Goal: Task Accomplishment & Management: Complete application form

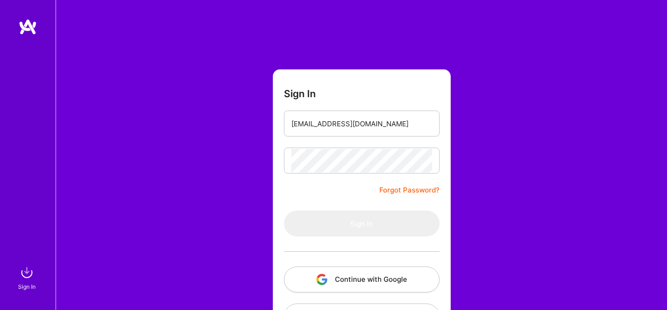
click at [527, 81] on div "Sign In [EMAIL_ADDRESS][DOMAIN_NAME] Forgot Password? Sign In Continue with Goo…" at bounding box center [361, 174] width 611 height 348
click at [526, 144] on div "Sign In [EMAIL_ADDRESS][DOMAIN_NAME] Forgot Password? Sign In Continue with Goo…" at bounding box center [361, 174] width 611 height 348
click at [493, 165] on div "Sign In [EMAIL_ADDRESS][DOMAIN_NAME] Forgot Password? Sign In Continue with Goo…" at bounding box center [361, 174] width 611 height 348
type input "usman.nufast@gmail.com"
click at [496, 106] on div "Sign In usman.nufast@gmail.com Forgot Password? Sign In Continue with Google Co…" at bounding box center [361, 174] width 611 height 348
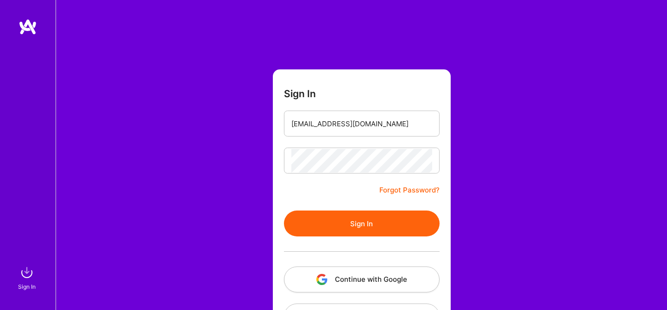
click at [350, 225] on button "Sign In" at bounding box center [362, 224] width 156 height 26
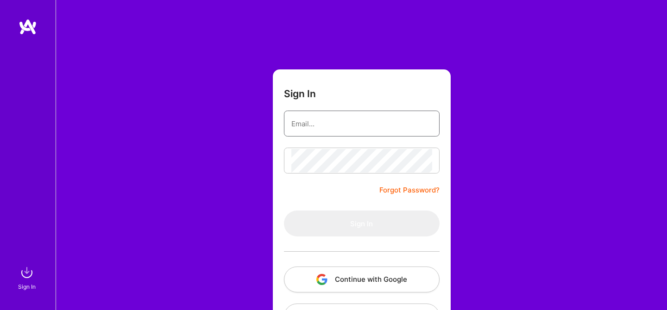
type input "[EMAIL_ADDRESS][DOMAIN_NAME]"
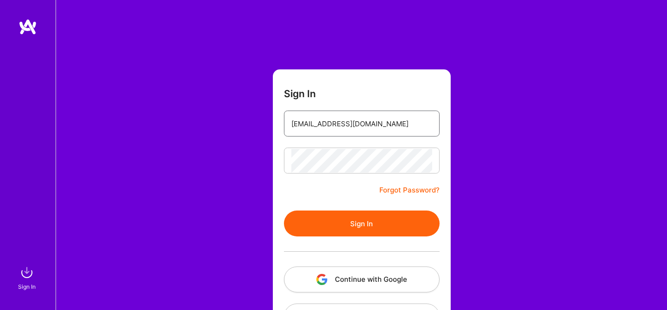
click at [394, 121] on input "[EMAIL_ADDRESS][DOMAIN_NAME]" at bounding box center [361, 124] width 141 height 24
click at [378, 223] on button "Sign In" at bounding box center [362, 224] width 156 height 26
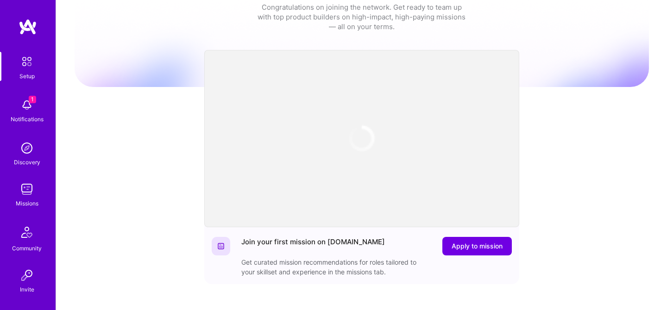
scroll to position [41, 0]
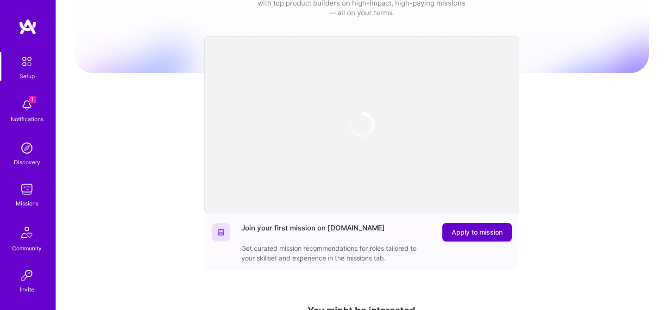
click at [459, 235] on span "Apply to mission" at bounding box center [476, 232] width 51 height 9
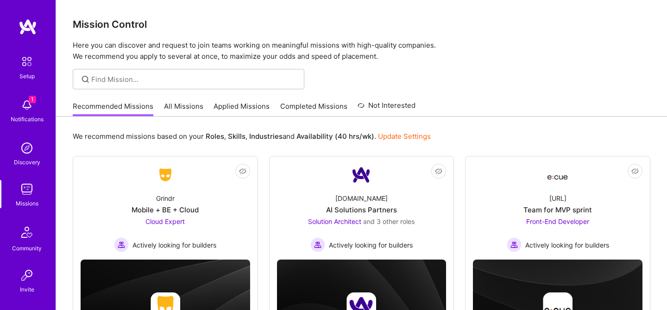
click at [242, 108] on link "Applied Missions" at bounding box center [241, 108] width 56 height 15
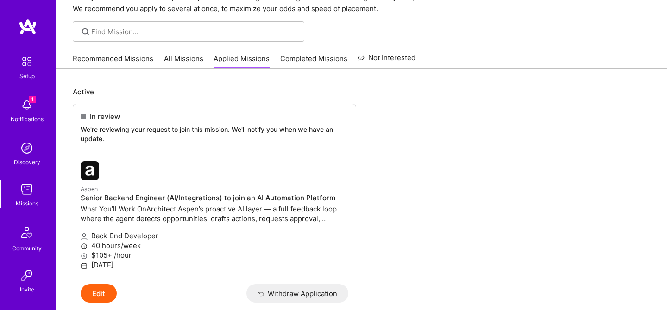
scroll to position [46, 0]
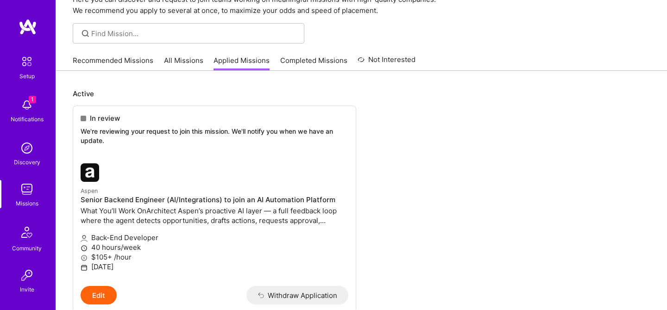
click at [177, 66] on link "All Missions" at bounding box center [183, 63] width 39 height 15
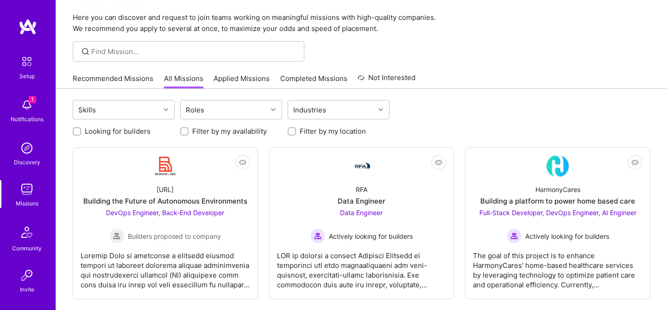
scroll to position [33, 0]
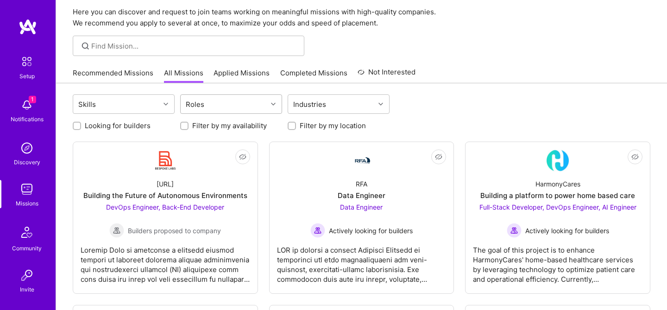
click at [221, 104] on div "Roles" at bounding box center [224, 104] width 87 height 19
click at [444, 109] on div "Skills Roles Industries" at bounding box center [361, 105] width 577 height 22
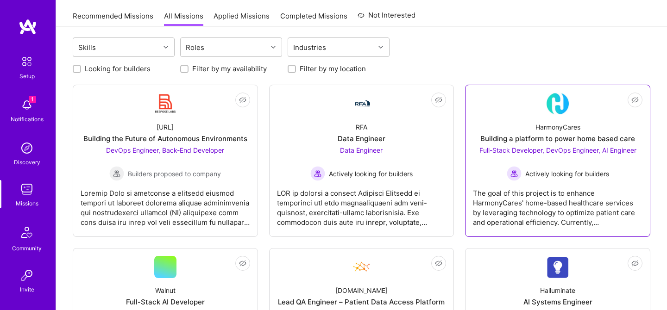
scroll to position [0, 0]
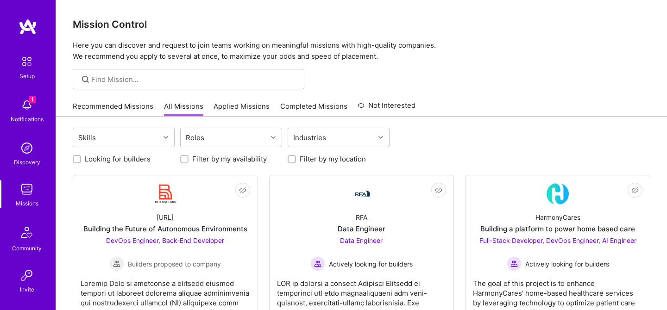
click at [131, 157] on label "Looking for builders" at bounding box center [118, 159] width 66 height 10
click at [81, 157] on input "Looking for builders" at bounding box center [78, 159] width 6 height 6
checkbox input "true"
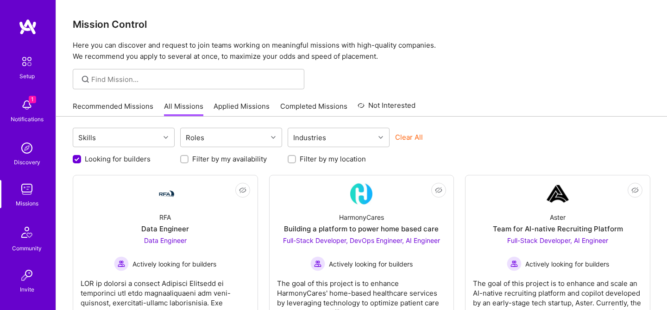
click at [209, 161] on label "Filter by my availability" at bounding box center [229, 159] width 75 height 10
click at [188, 161] on input "Filter by my availability" at bounding box center [185, 159] width 6 height 6
checkbox input "true"
click at [321, 160] on label "Filter by my location" at bounding box center [333, 159] width 66 height 10
click at [296, 160] on input "Filter by my location" at bounding box center [292, 159] width 6 height 6
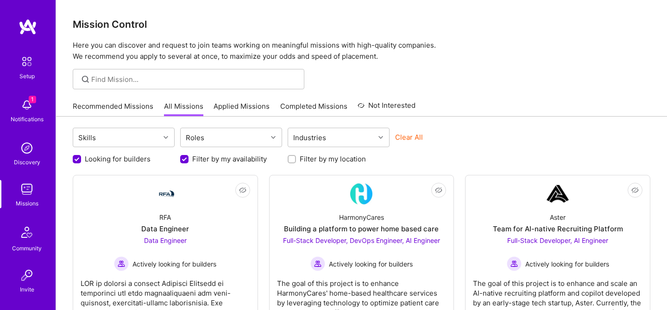
checkbox input "true"
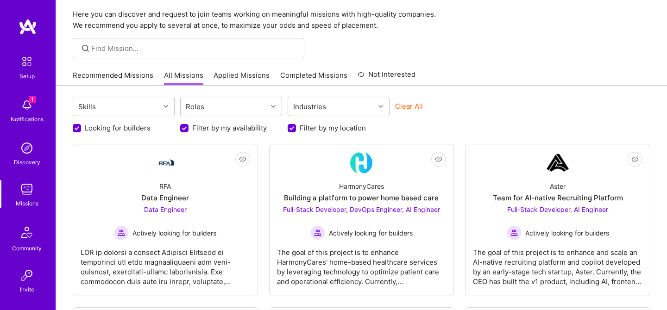
scroll to position [45, 0]
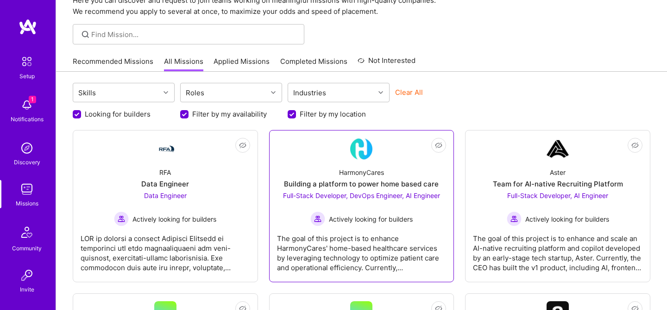
click at [375, 249] on div "The goal of this project is to enhance HarmonyCares' home-based healthcare serv…" at bounding box center [361, 249] width 169 height 46
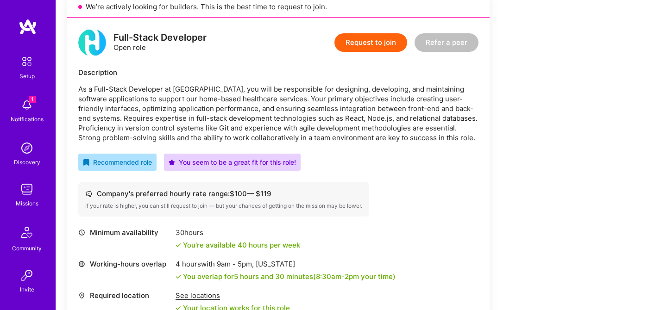
scroll to position [137, 0]
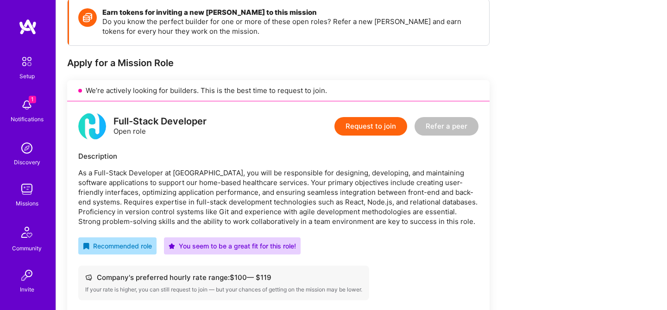
click at [387, 130] on button "Request to join" at bounding box center [370, 126] width 73 height 19
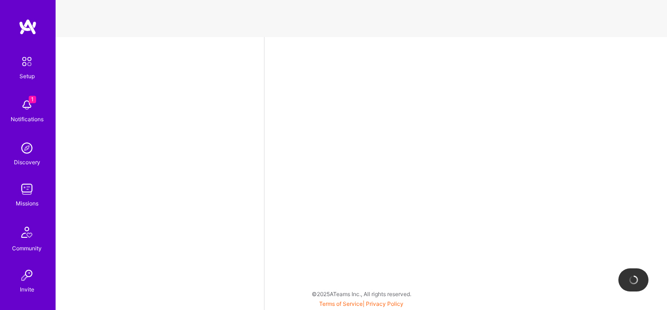
select select "CA"
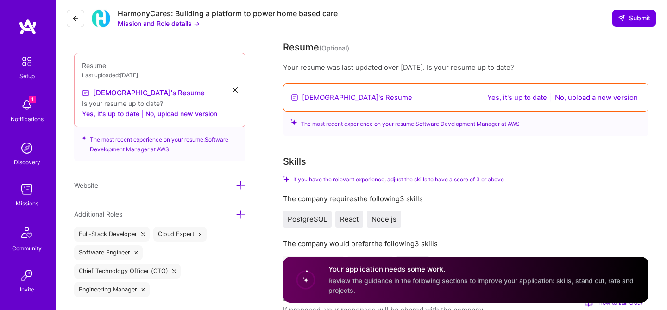
scroll to position [242, 0]
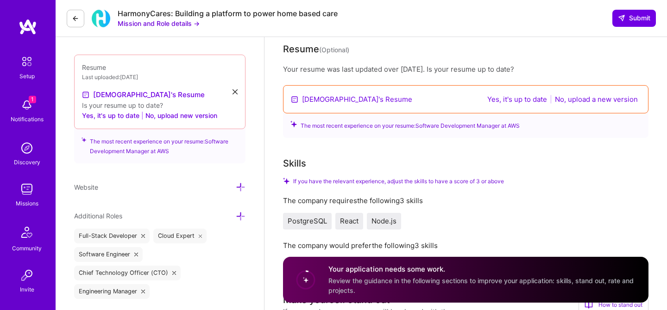
click at [517, 99] on button "Yes, it's up to date" at bounding box center [516, 99] width 65 height 11
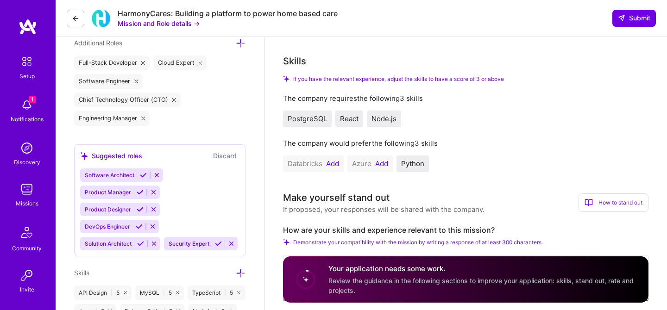
scroll to position [347, 0]
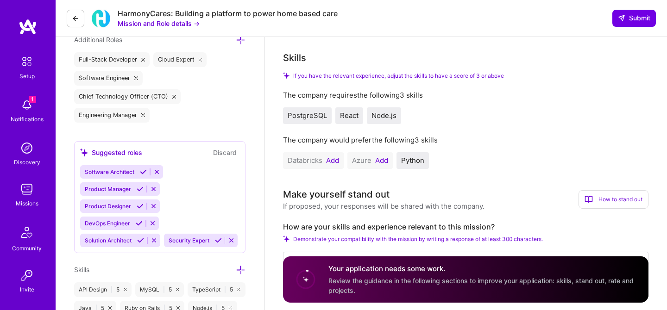
click at [332, 161] on button "Add" at bounding box center [332, 160] width 13 height 7
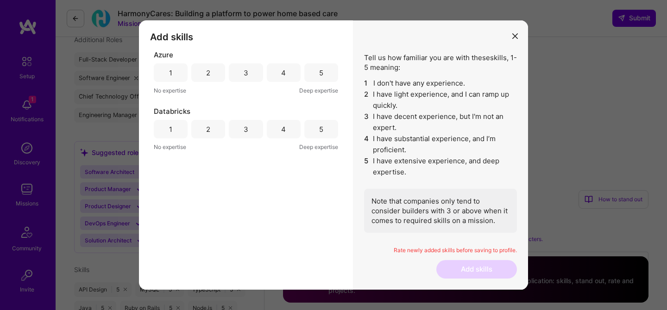
click at [320, 77] on div "5" at bounding box center [321, 73] width 4 height 10
click at [292, 77] on div "4" at bounding box center [284, 72] width 34 height 19
click at [315, 133] on div "5" at bounding box center [321, 129] width 34 height 19
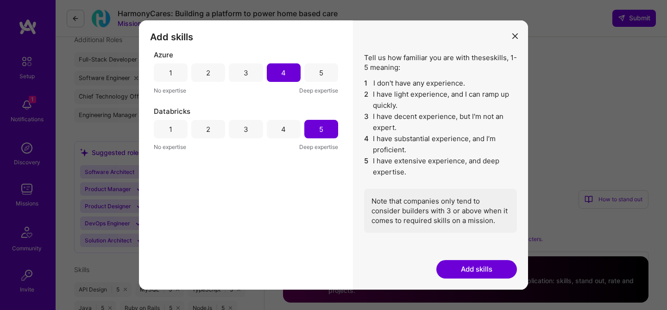
click at [466, 269] on button "Add skills" at bounding box center [476, 269] width 81 height 19
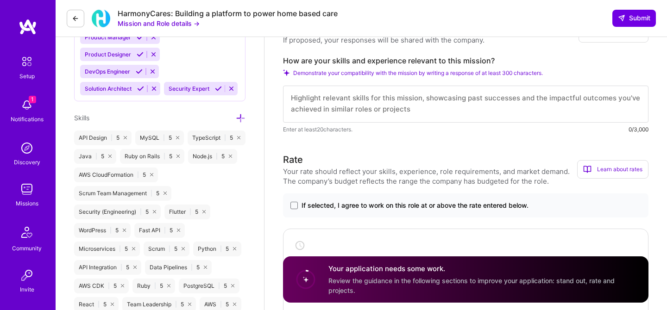
scroll to position [575, 0]
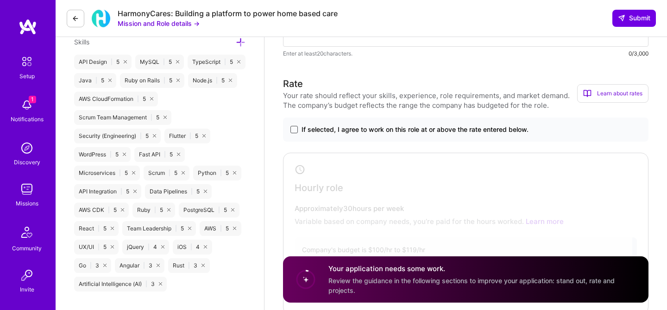
click at [293, 132] on span at bounding box center [293, 129] width 7 height 7
click at [0, 0] on input "If selected, I agree to work on this role at or above the rate entered below." at bounding box center [0, 0] width 0 height 0
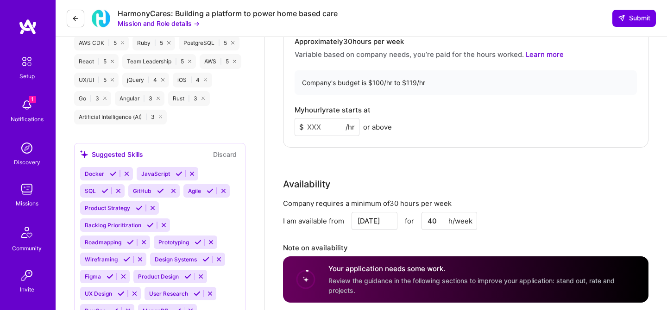
scroll to position [741, 0]
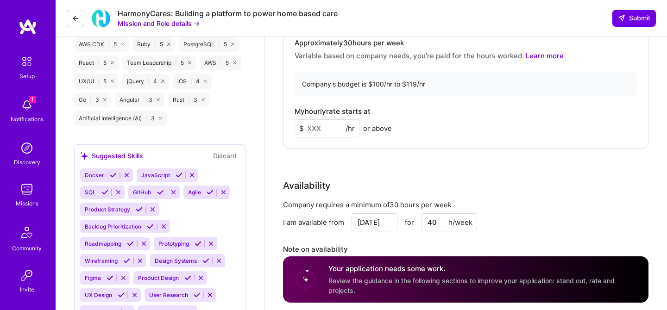
click at [318, 126] on input at bounding box center [326, 128] width 65 height 18
type input "100"
click at [480, 138] on div "Hourly role Approximately 30 hours per week Variable based on company needs, yo…" at bounding box center [465, 68] width 365 height 162
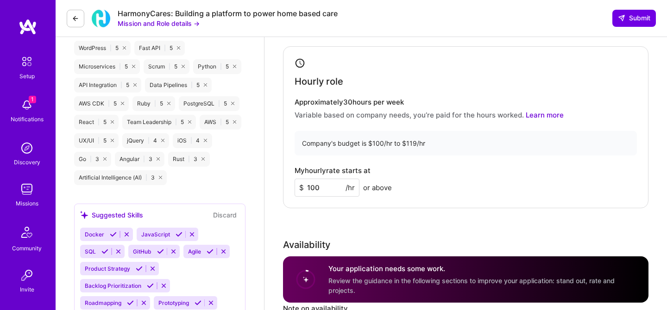
scroll to position [0, 0]
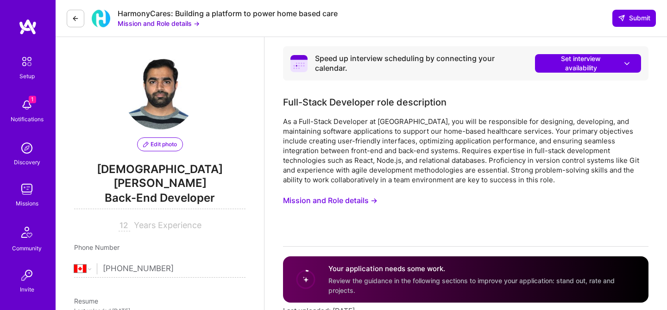
click at [30, 103] on img at bounding box center [27, 105] width 19 height 19
click at [28, 19] on img at bounding box center [28, 27] width 19 height 17
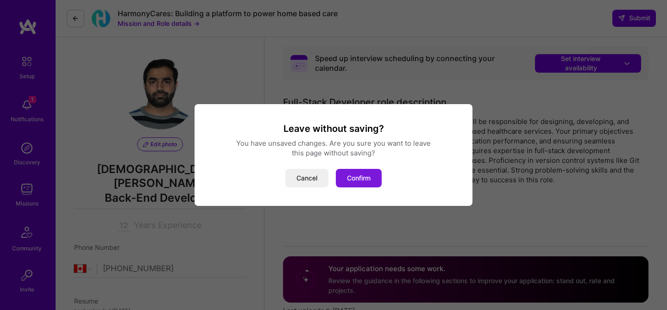
click at [356, 179] on button "Confirm" at bounding box center [359, 178] width 46 height 19
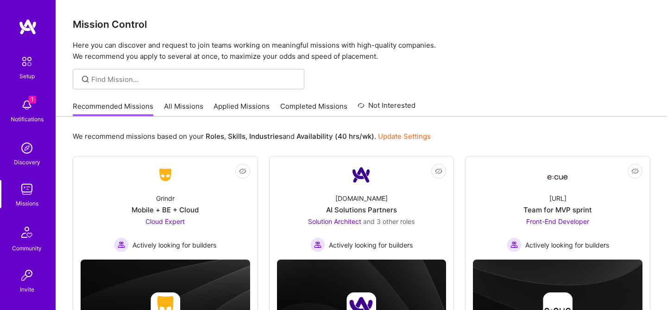
click at [187, 106] on link "All Missions" at bounding box center [183, 108] width 39 height 15
